Goal: Information Seeking & Learning: Compare options

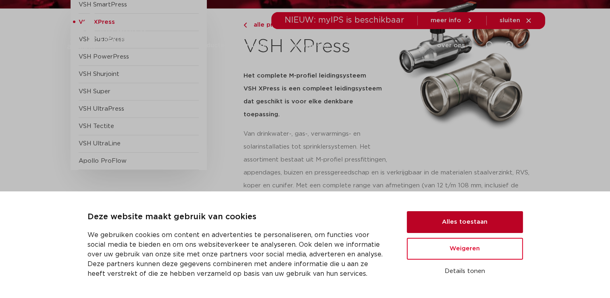
click at [466, 222] on button "Alles toestaan" at bounding box center [465, 222] width 116 height 22
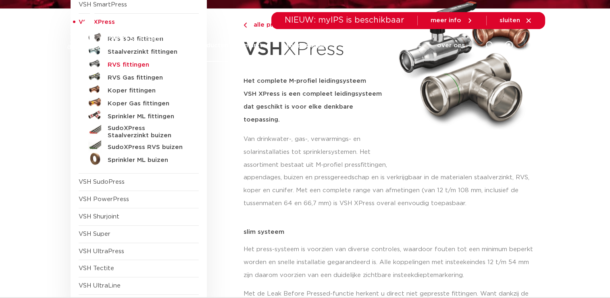
click at [150, 64] on h5 "RVS fittingen" at bounding box center [148, 64] width 80 height 7
click at [116, 63] on h5 "RVS fittingen" at bounding box center [148, 64] width 80 height 7
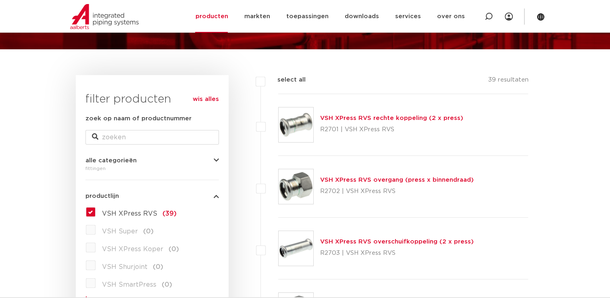
click at [302, 129] on img at bounding box center [296, 124] width 35 height 35
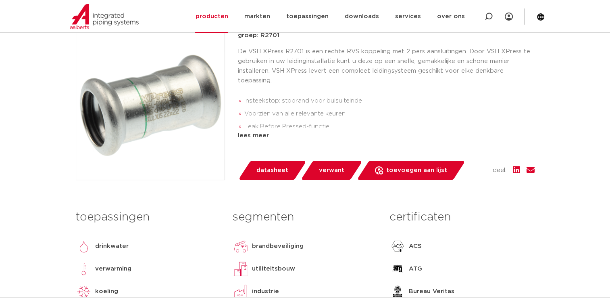
scroll to position [121, 0]
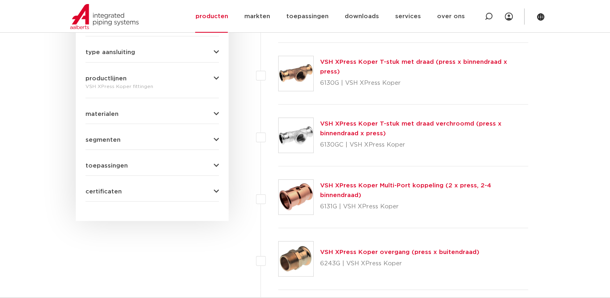
scroll to position [392, 0]
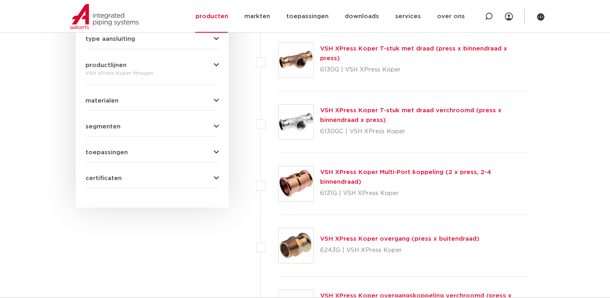
click at [301, 129] on img at bounding box center [296, 121] width 35 height 35
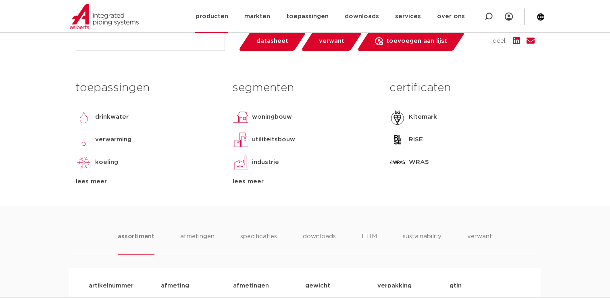
scroll to position [242, 0]
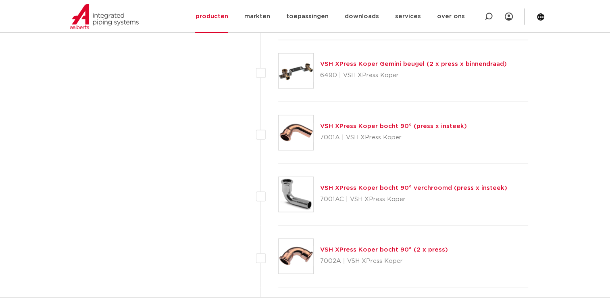
scroll to position [1521, 0]
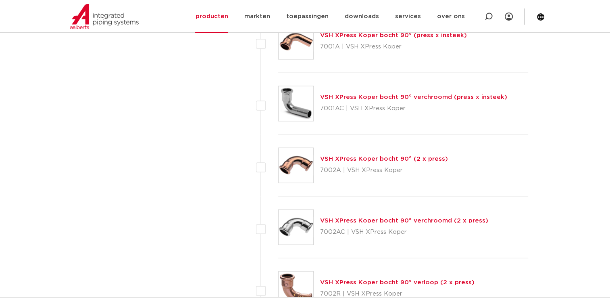
click at [301, 159] on img at bounding box center [296, 165] width 35 height 35
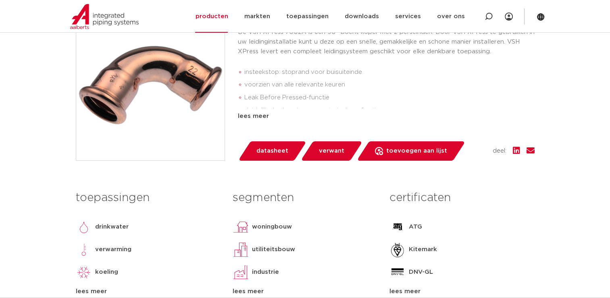
scroll to position [202, 0]
